Goal: Task Accomplishment & Management: Use online tool/utility

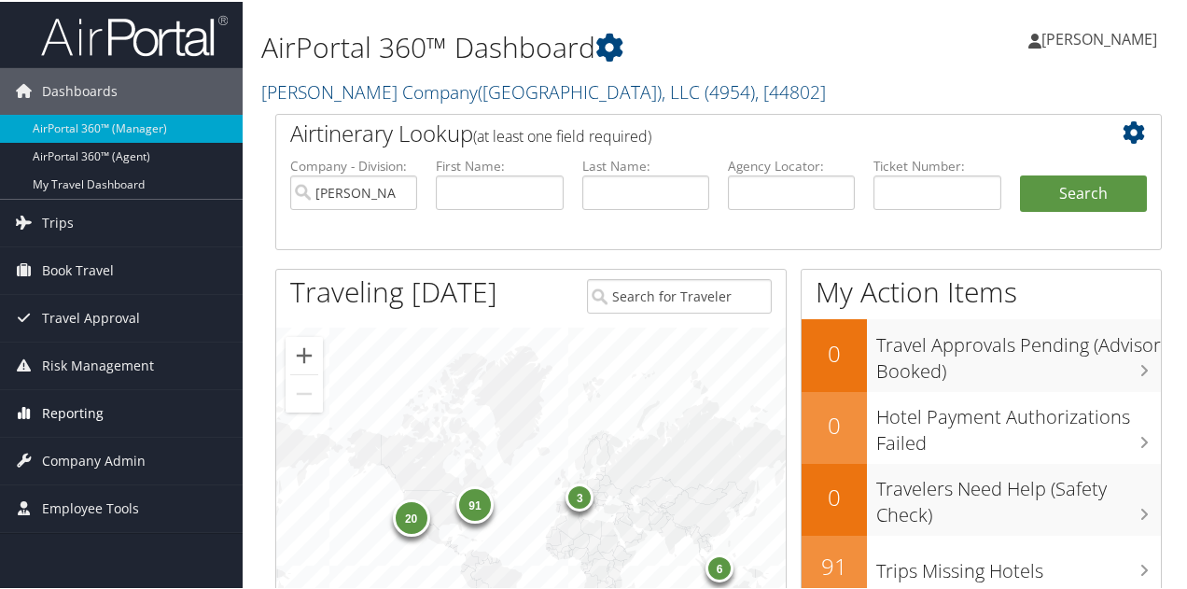
click at [95, 416] on span "Reporting" at bounding box center [73, 411] width 62 height 47
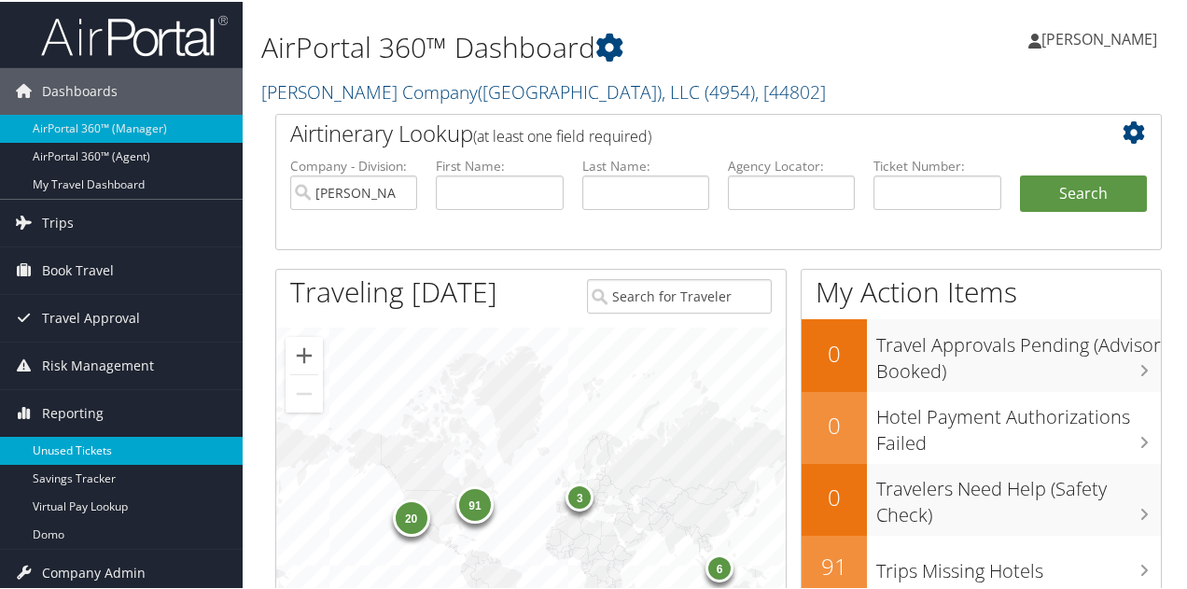
click at [91, 437] on link "Unused Tickets" at bounding box center [121, 449] width 243 height 28
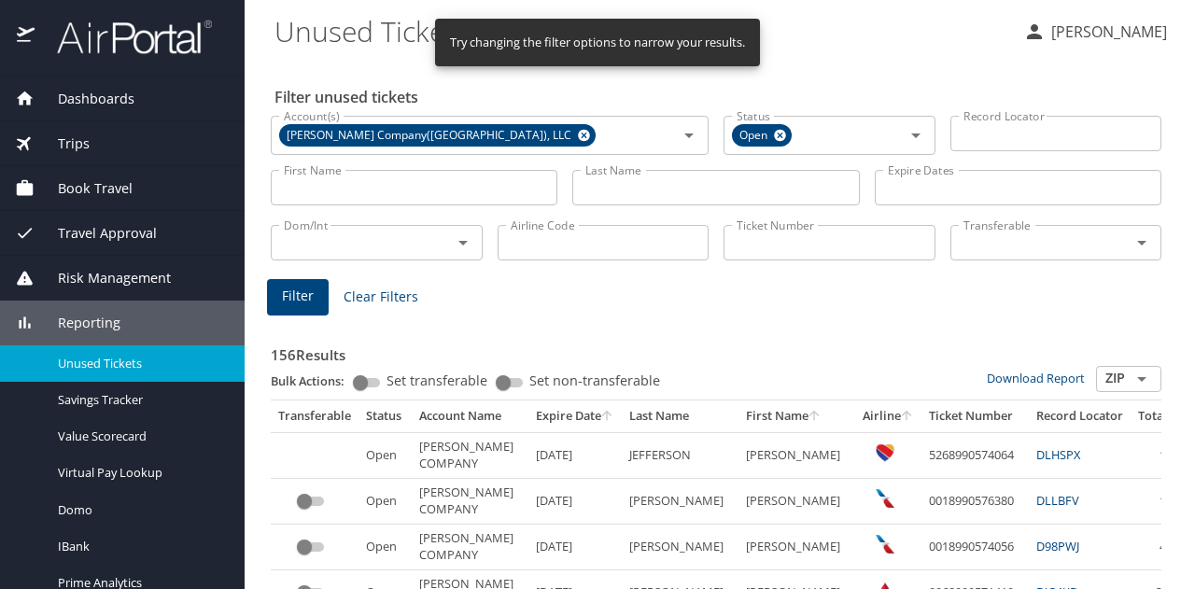
select select "US"
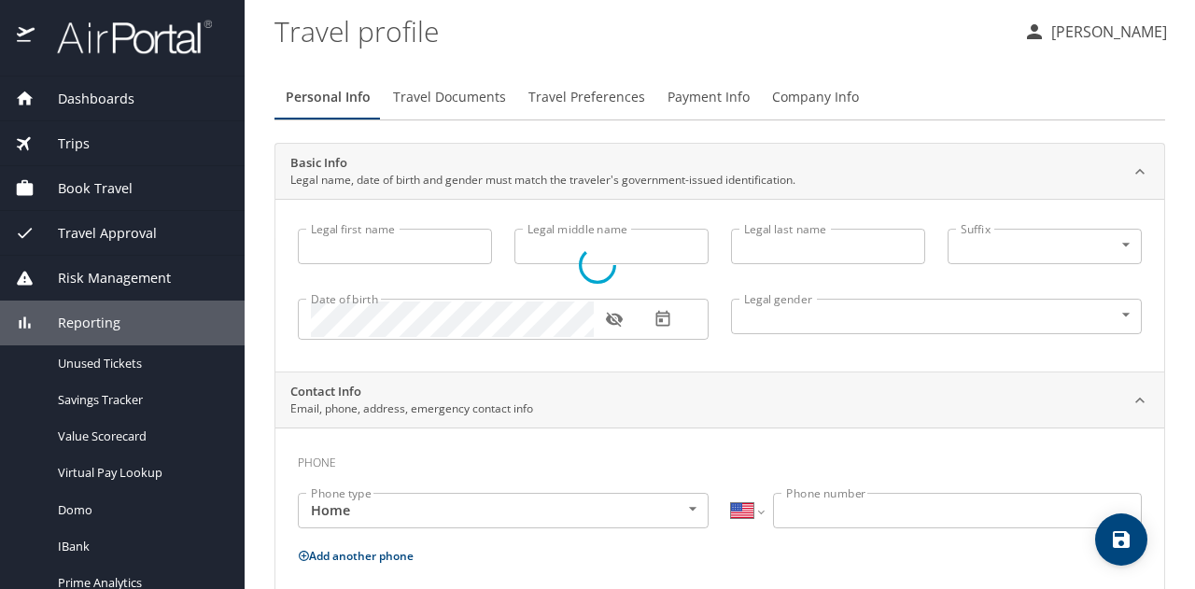
type input "[PERSON_NAME]"
type input "[DEMOGRAPHIC_DATA]"
select select "US"
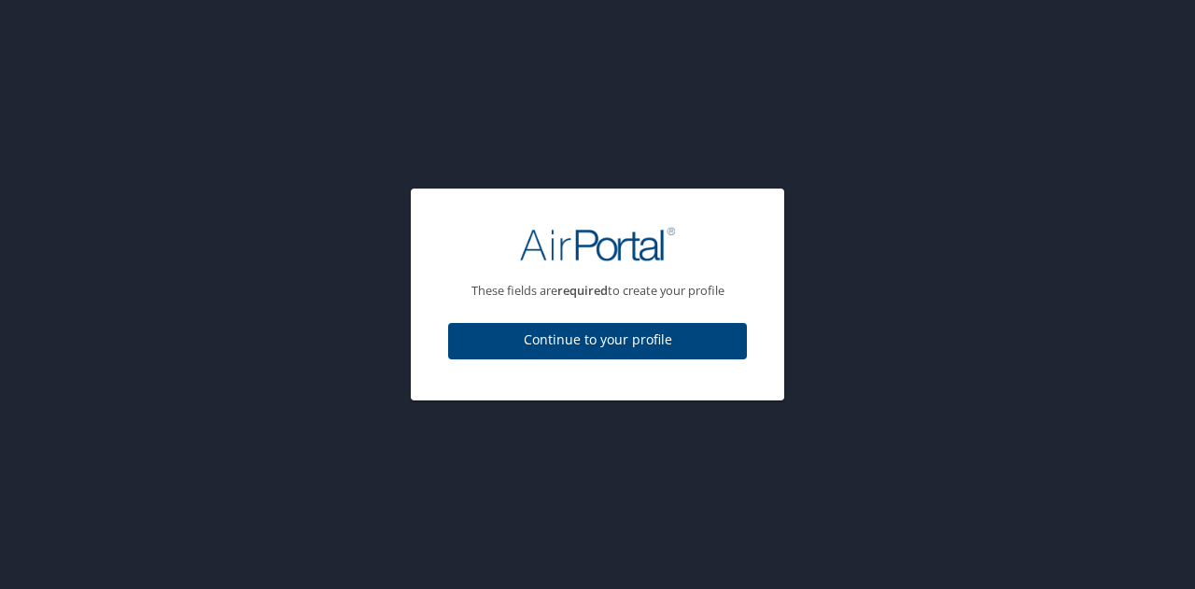
click at [665, 348] on span "Continue to your profile" at bounding box center [597, 340] width 269 height 23
select select "US"
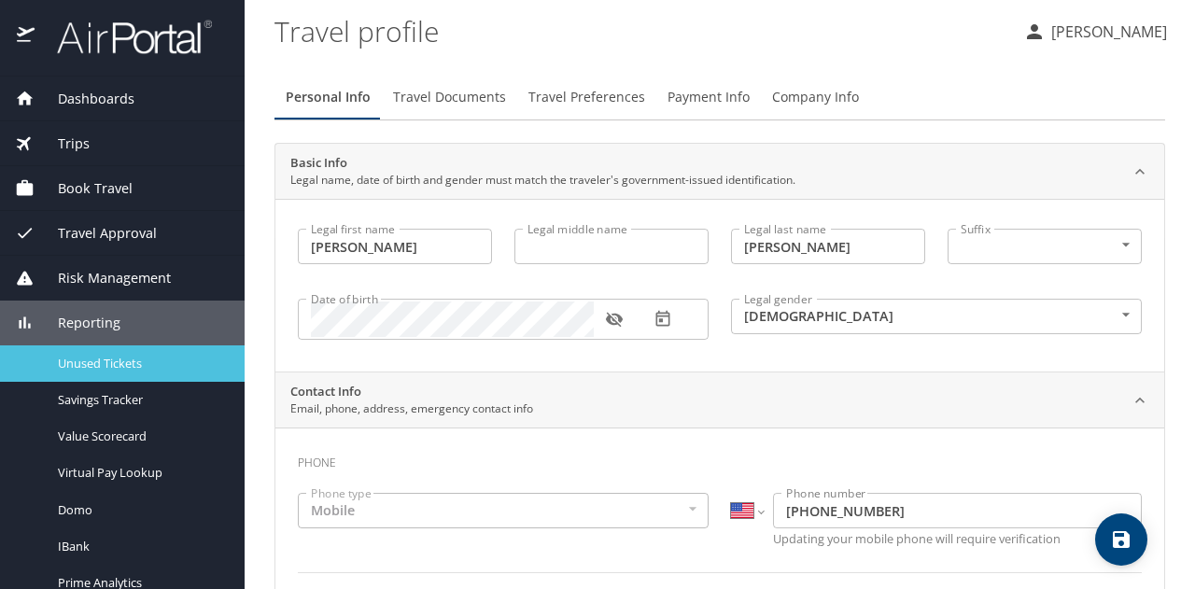
click at [159, 380] on link "Unused Tickets" at bounding box center [122, 363] width 245 height 36
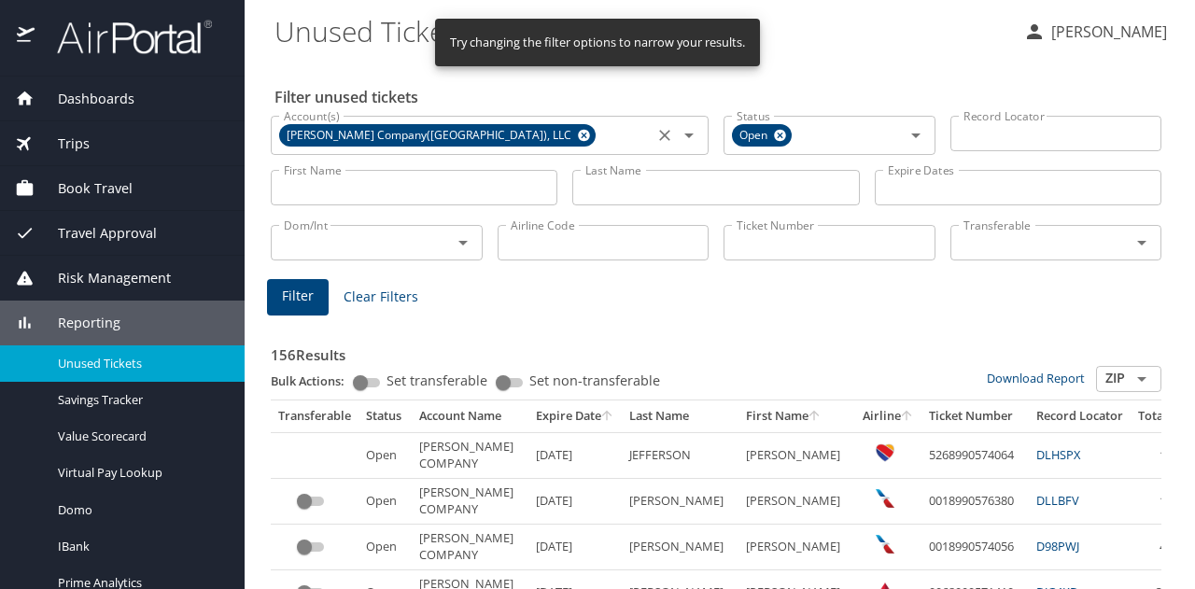
click at [659, 139] on icon "Clear" at bounding box center [664, 135] width 11 height 11
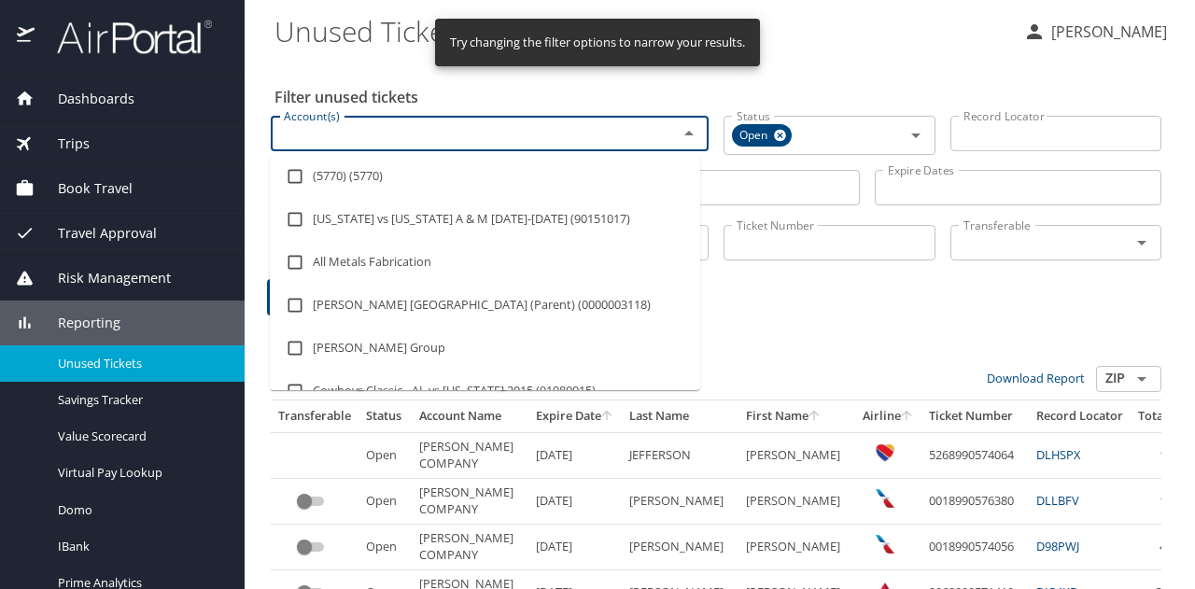
click at [534, 132] on input "Account(s)" at bounding box center [461, 133] width 371 height 24
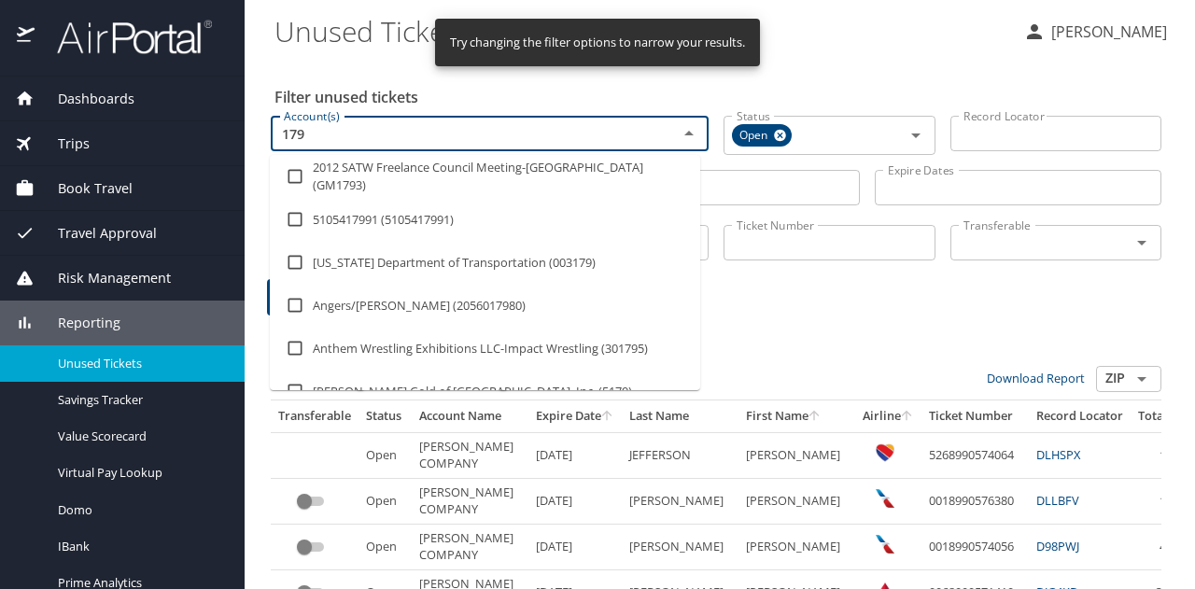
type input "1790"
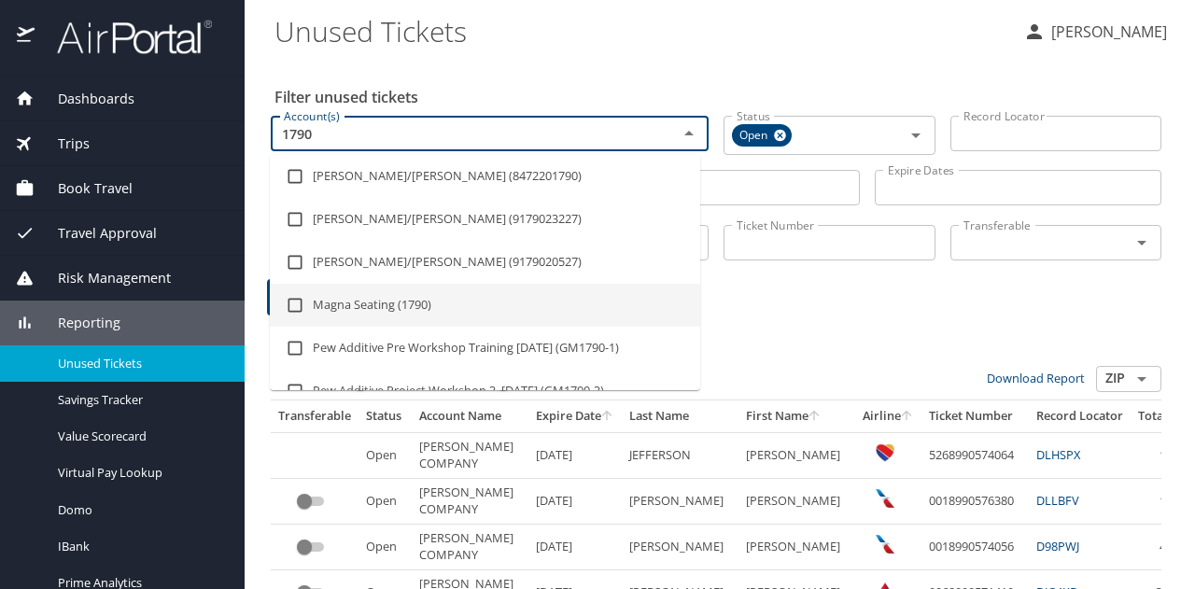
click at [297, 309] on input "checkbox" at bounding box center [294, 304] width 35 height 35
checkbox input "true"
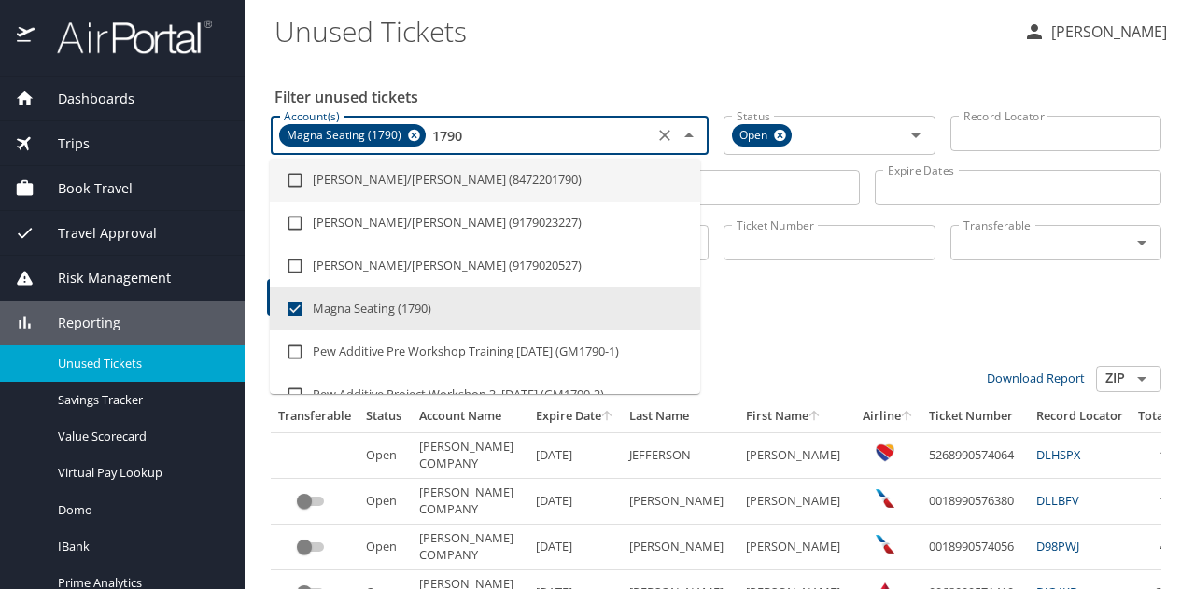
type input "1790"
drag, startPoint x: 791, startPoint y: 178, endPoint x: 809, endPoint y: 180, distance: 17.8
click at [791, 178] on input "Last Name" at bounding box center [715, 187] width 287 height 35
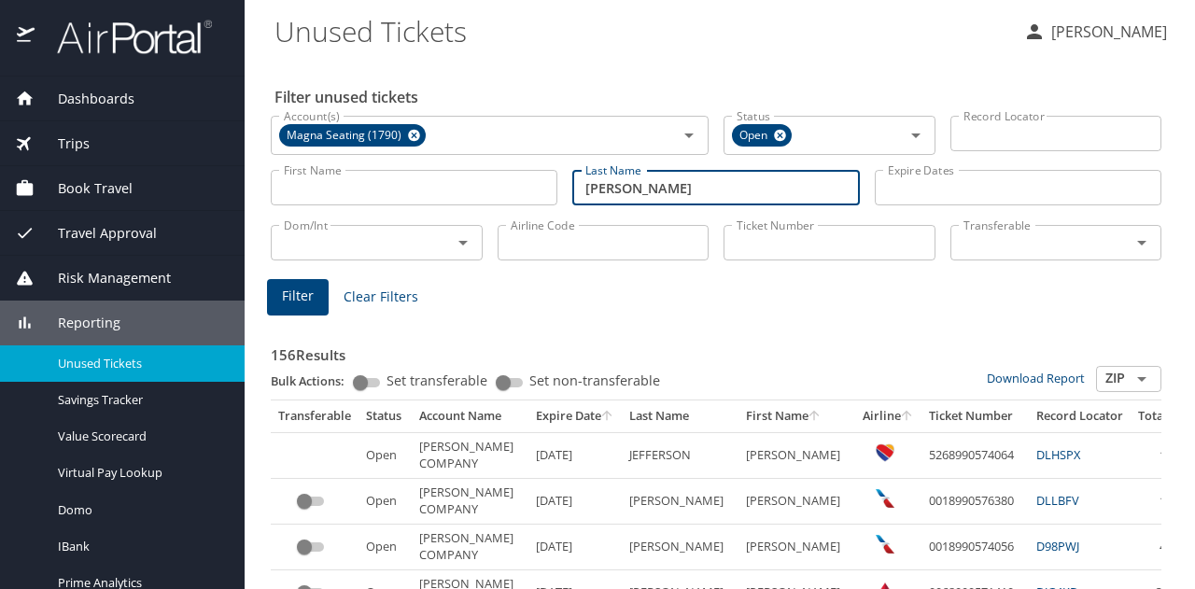
type input "[PERSON_NAME]"
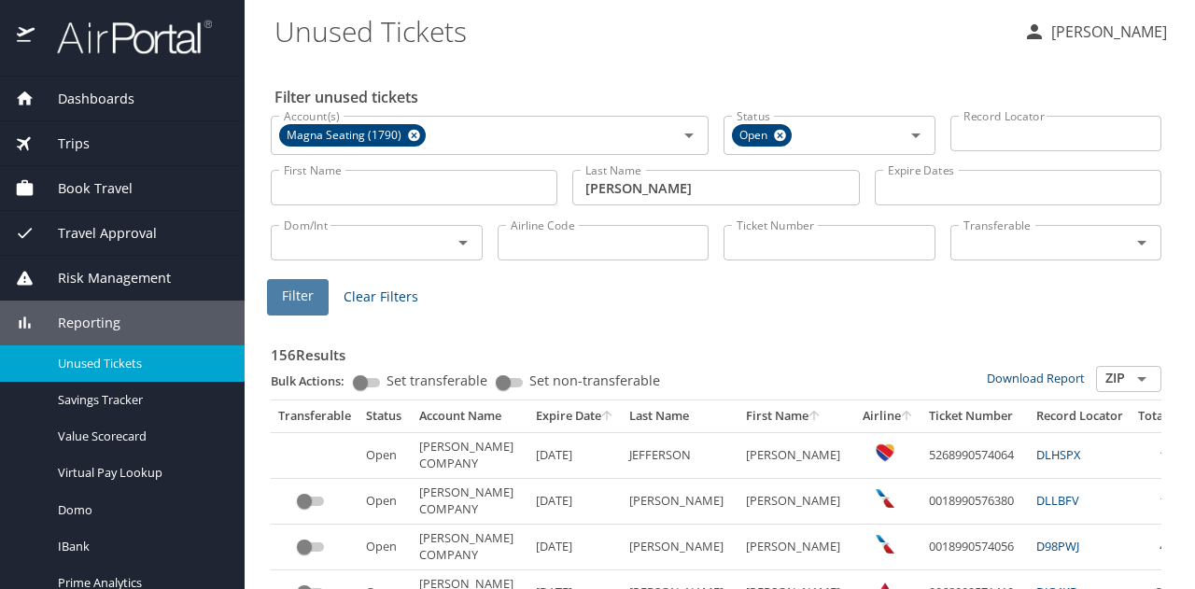
click at [302, 303] on span "Filter" at bounding box center [298, 296] width 32 height 23
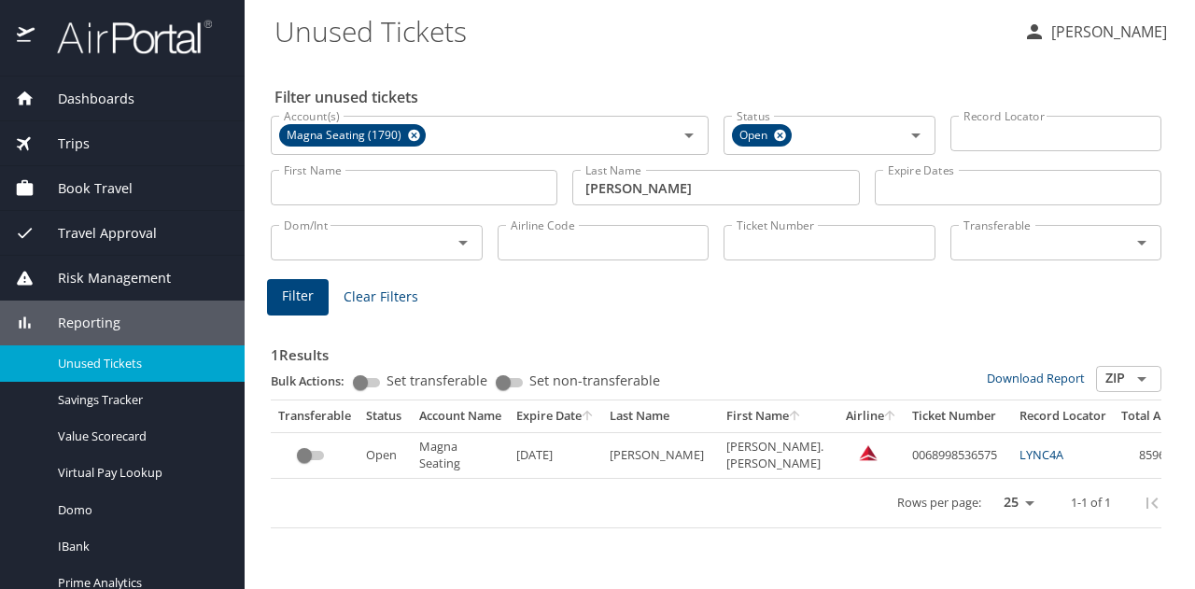
scroll to position [0, 203]
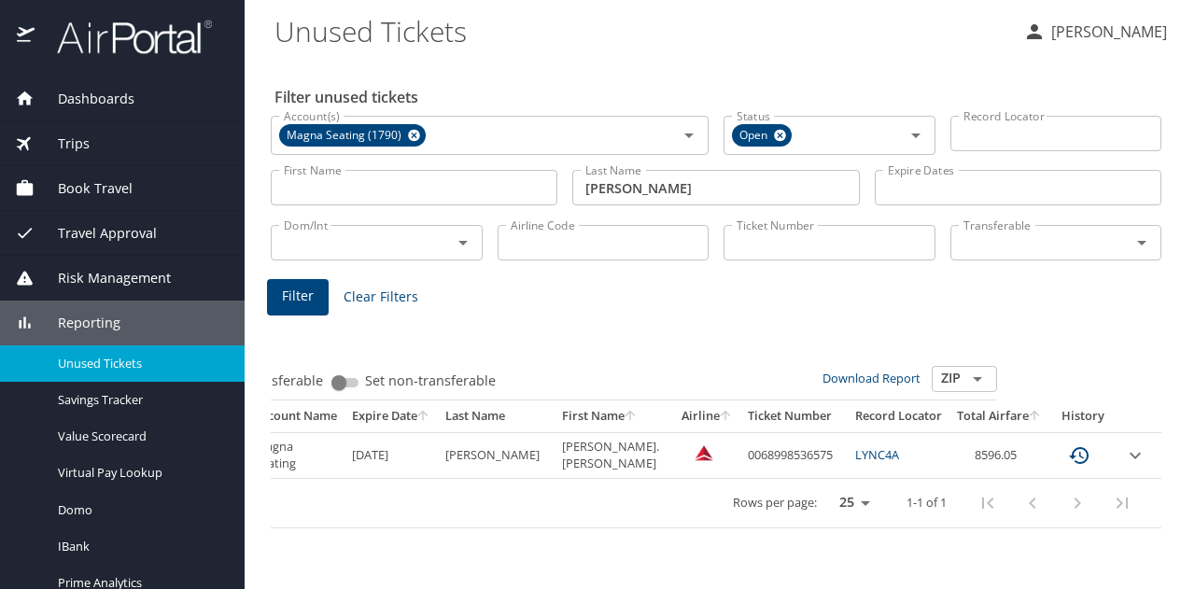
click at [1128, 449] on icon "expand row" at bounding box center [1135, 455] width 22 height 22
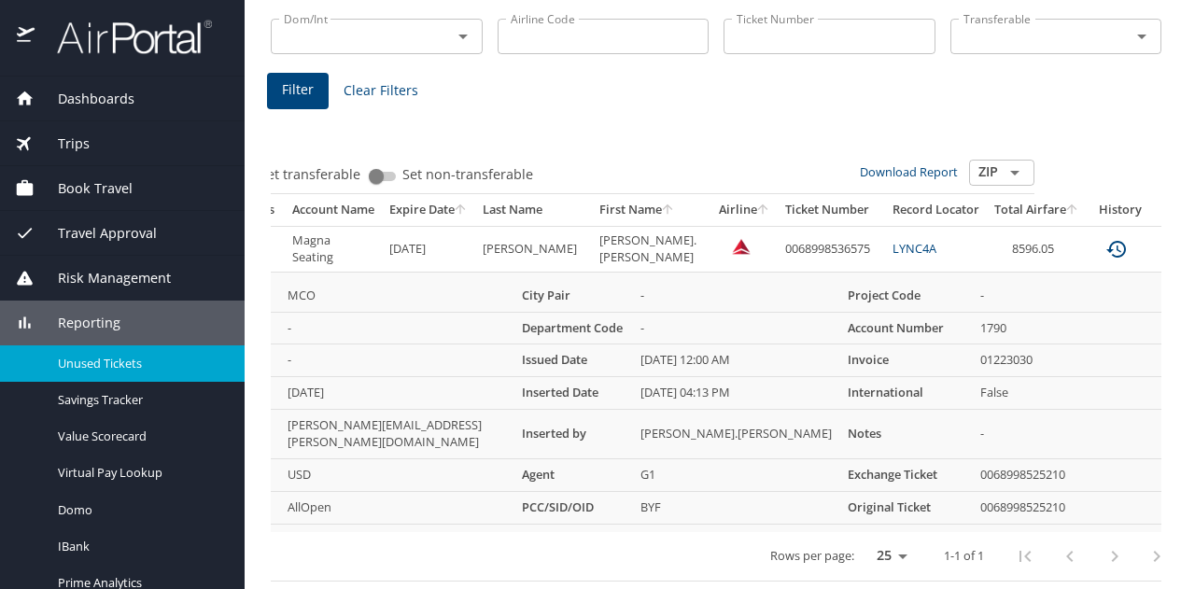
scroll to position [0, 89]
